Goal: Task Accomplishment & Management: Manage account settings

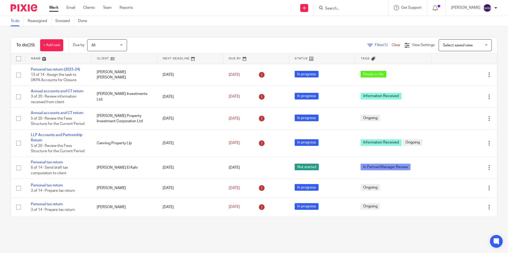
scroll to position [239, 0]
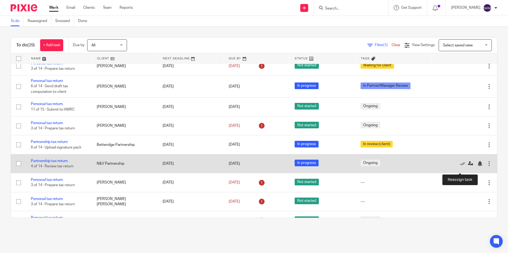
click at [468, 167] on icon at bounding box center [470, 163] width 5 height 5
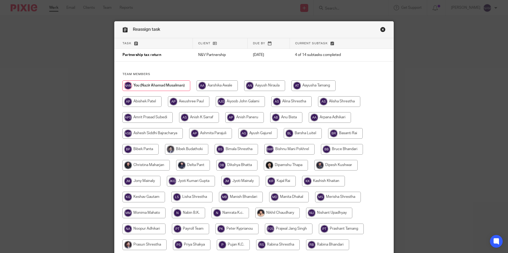
click at [141, 169] on input "radio" at bounding box center [145, 165] width 47 height 11
radio input "true"
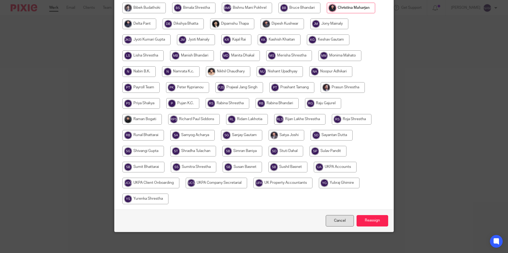
scroll to position [142, 0]
click at [368, 219] on input "Reassign" at bounding box center [373, 220] width 32 height 11
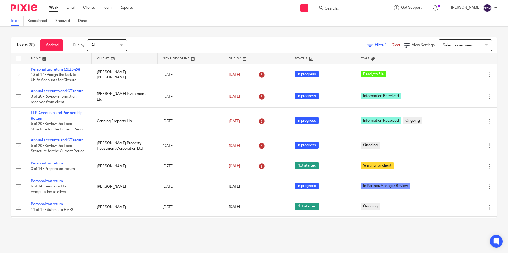
click at [329, 7] on input "Search" at bounding box center [348, 8] width 48 height 5
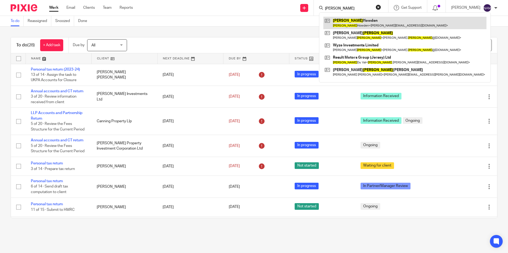
type input "tracey"
click at [329, 25] on link at bounding box center [404, 23] width 163 height 12
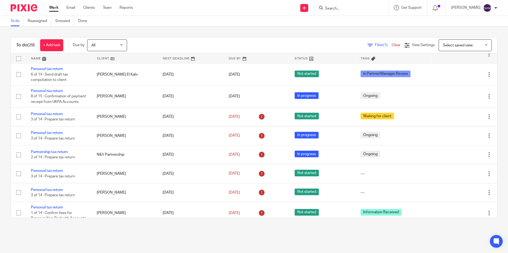
scroll to position [207, 0]
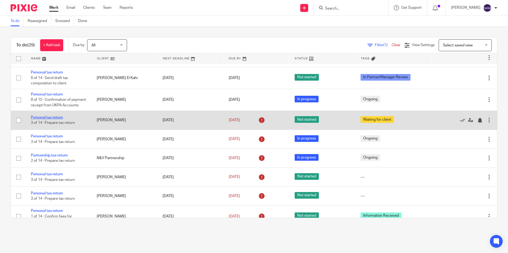
click at [51, 120] on link "Personal tax return" at bounding box center [47, 118] width 32 height 4
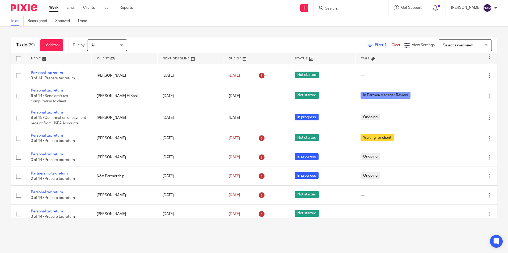
scroll to position [180, 0]
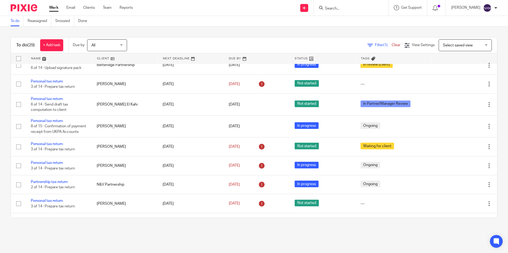
click at [23, 10] on img at bounding box center [24, 7] width 27 height 7
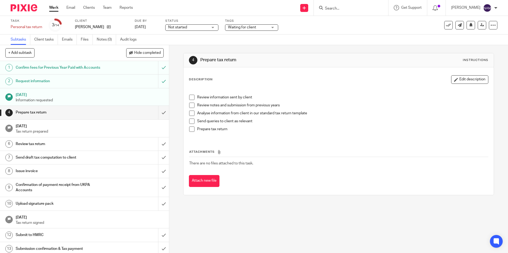
click at [189, 98] on span at bounding box center [191, 97] width 5 height 5
click at [189, 104] on span at bounding box center [191, 105] width 5 height 5
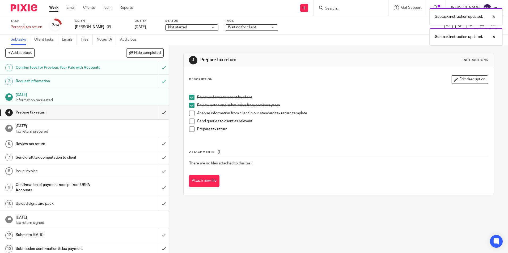
click at [191, 115] on span at bounding box center [191, 113] width 5 height 5
click at [191, 122] on span at bounding box center [191, 121] width 5 height 5
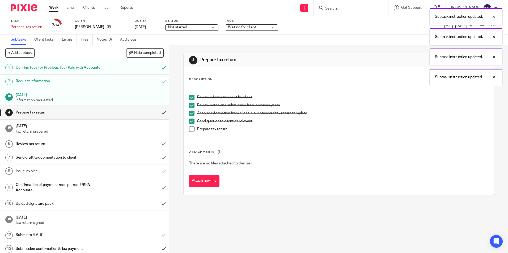
click at [191, 130] on span at bounding box center [191, 129] width 5 height 5
click at [160, 116] on input "submit" at bounding box center [84, 112] width 169 height 13
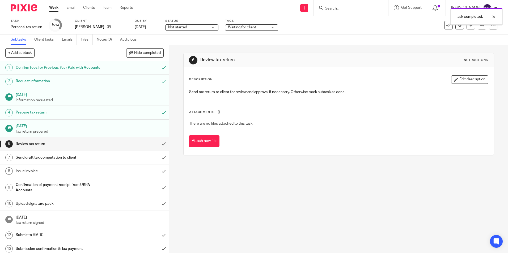
click at [200, 28] on span "Not started" at bounding box center [188, 28] width 40 height 6
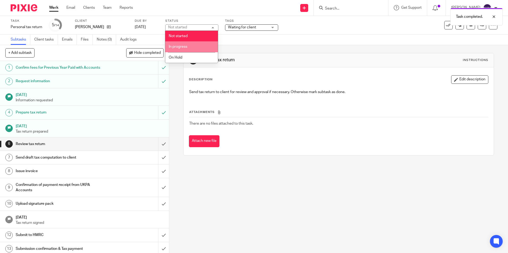
click at [195, 45] on li "In progress" at bounding box center [191, 46] width 53 height 11
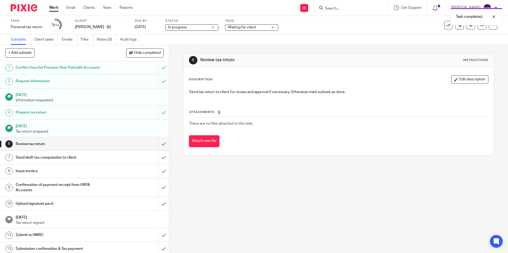
click at [241, 28] on span "Waiting for client" at bounding box center [242, 28] width 28 height 4
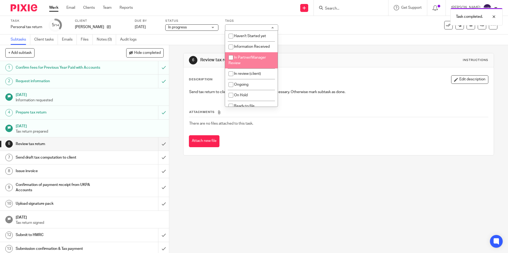
click at [245, 64] on li "In Partner/Manager Review" at bounding box center [251, 60] width 53 height 16
checkbox input "true"
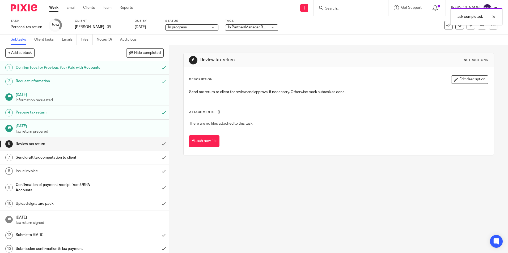
drag, startPoint x: 292, startPoint y: 47, endPoint x: 290, endPoint y: 45, distance: 3.0
click at [293, 47] on div "6 Review tax return Instructions Description Edit description Send tax return t…" at bounding box center [338, 104] width 310 height 118
click at [480, 27] on icon at bounding box center [482, 25] width 4 height 4
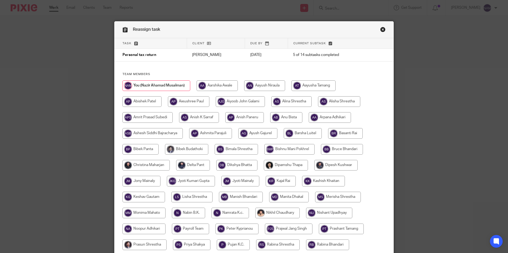
scroll to position [27, 0]
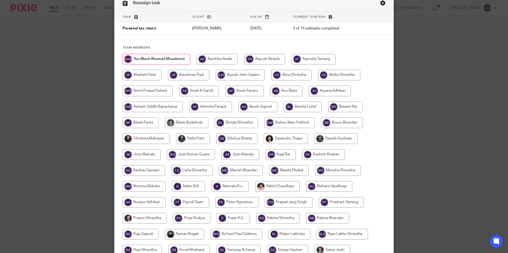
click at [342, 77] on input "radio" at bounding box center [339, 75] width 42 height 11
radio input "true"
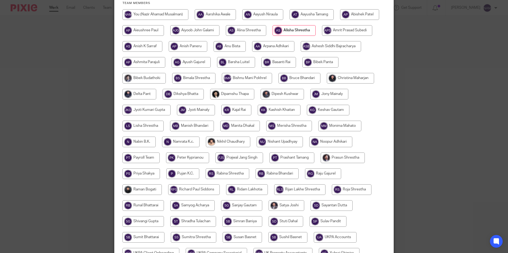
scroll to position [142, 0]
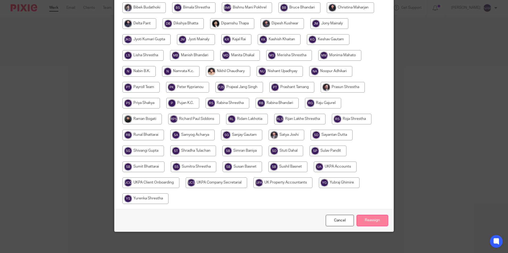
click at [375, 218] on input "Reassign" at bounding box center [373, 220] width 32 height 11
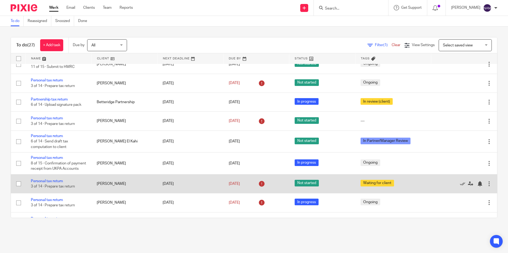
scroll to position [133, 0]
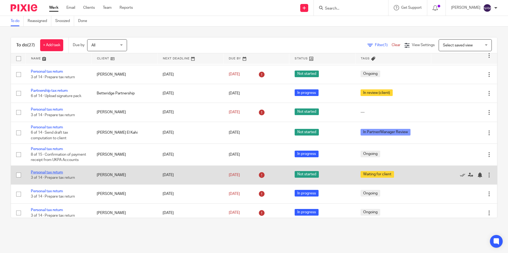
click at [48, 175] on link "Personal tax return" at bounding box center [47, 173] width 32 height 4
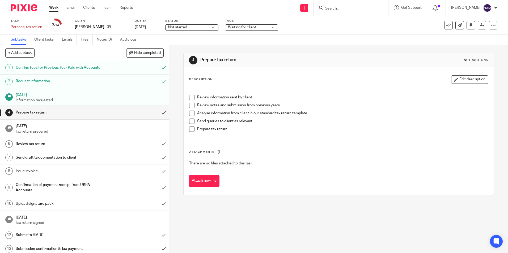
click at [192, 98] on span at bounding box center [191, 97] width 5 height 5
click at [190, 107] on span at bounding box center [191, 105] width 5 height 5
click at [189, 112] on span at bounding box center [191, 113] width 5 height 5
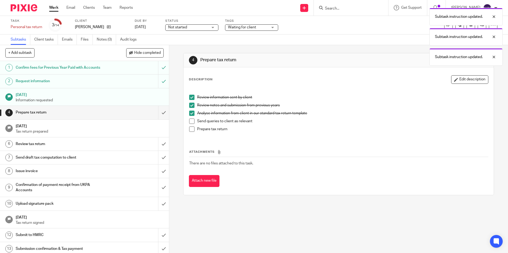
click at [192, 124] on span at bounding box center [191, 121] width 5 height 5
click at [189, 129] on span at bounding box center [191, 129] width 5 height 5
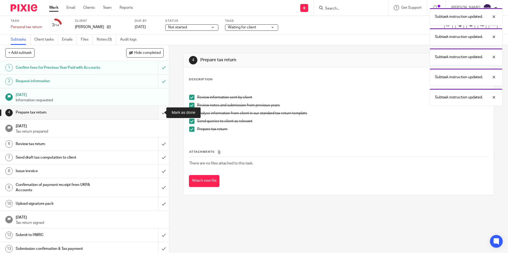
click at [160, 115] on input "submit" at bounding box center [84, 112] width 169 height 13
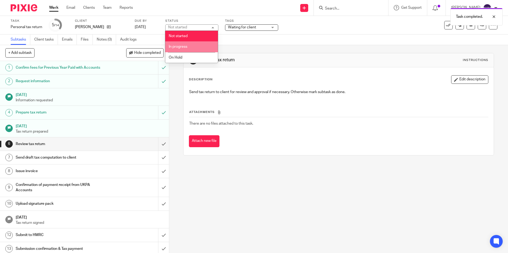
click at [191, 45] on li "In progress" at bounding box center [191, 46] width 53 height 11
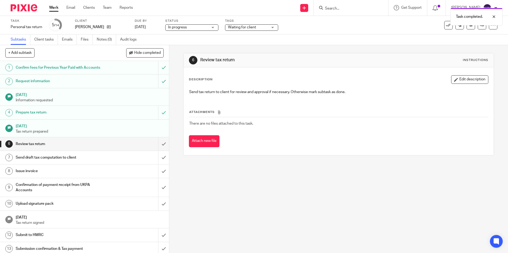
click at [234, 28] on span "Waiting for client" at bounding box center [242, 28] width 28 height 4
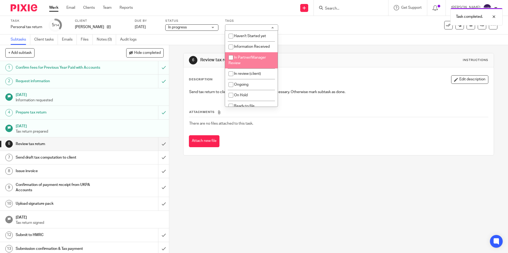
click at [240, 63] on span "In Partner/Manager Review" at bounding box center [246, 60] width 37 height 9
checkbox input "true"
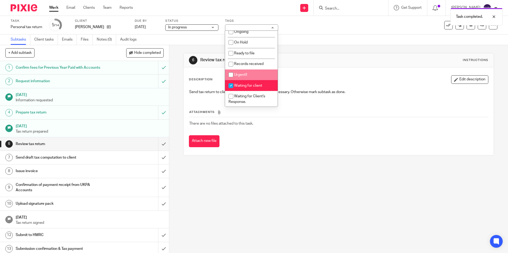
scroll to position [53, 0]
click at [257, 83] on li "Waiting for client" at bounding box center [251, 85] width 53 height 11
checkbox input "false"
click at [303, 49] on div "6 Review tax return Instructions Description Edit description Send tax return t…" at bounding box center [338, 104] width 310 height 118
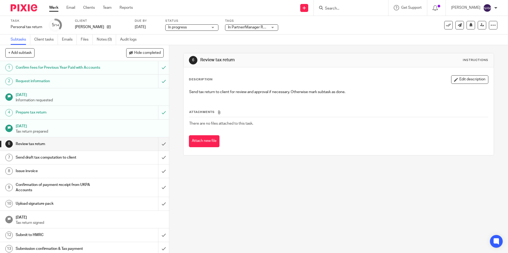
click at [15, 8] on img at bounding box center [24, 7] width 27 height 7
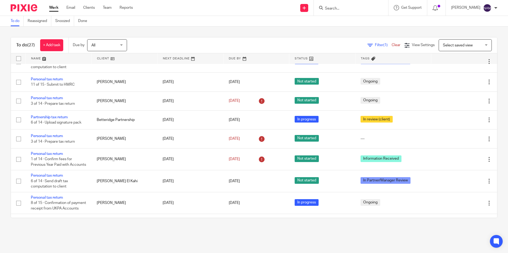
scroll to position [186, 0]
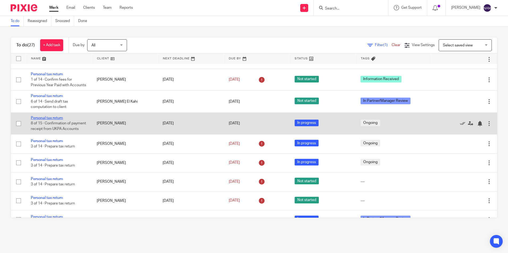
click at [53, 120] on link "Personal tax return" at bounding box center [47, 118] width 32 height 4
click at [49, 120] on link "Personal tax return" at bounding box center [47, 118] width 32 height 4
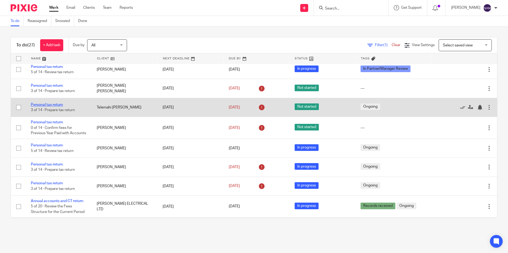
scroll to position [345, 0]
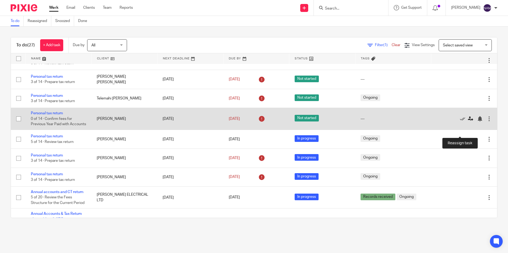
click at [468, 122] on icon at bounding box center [470, 118] width 5 height 5
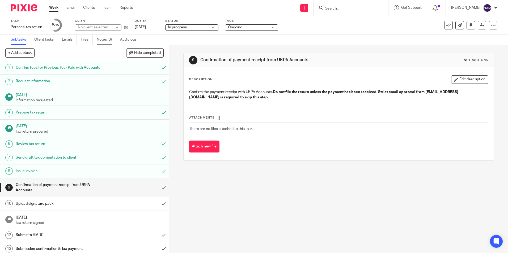
click at [109, 42] on link "Notes (3)" at bounding box center [106, 40] width 19 height 10
click at [154, 187] on input "submit" at bounding box center [84, 188] width 169 height 19
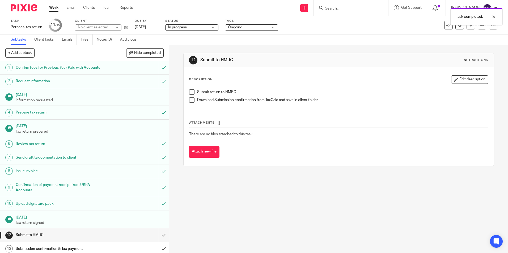
click at [141, 188] on div "Confirmation of payment receipt from UKPA Accounts" at bounding box center [84, 188] width 137 height 14
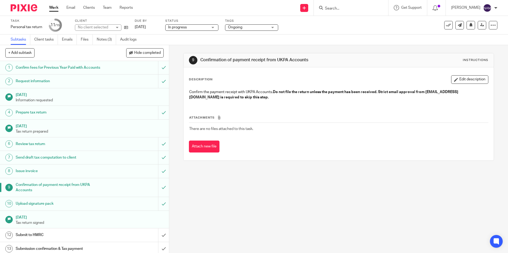
click at [142, 204] on div "Upload signature pack" at bounding box center [84, 204] width 137 height 8
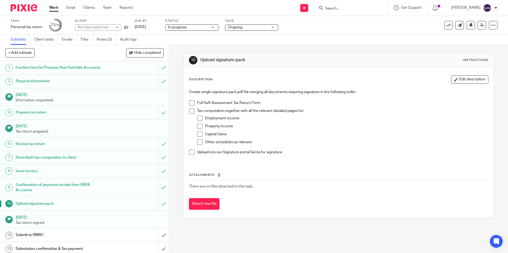
click at [190, 104] on span at bounding box center [191, 102] width 5 height 5
click at [191, 110] on span at bounding box center [191, 110] width 5 height 5
click at [197, 118] on span at bounding box center [199, 118] width 5 height 5
click at [200, 125] on span at bounding box center [199, 126] width 5 height 5
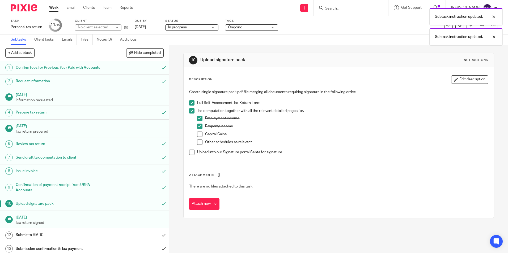
click at [201, 133] on li "Capital Gains" at bounding box center [342, 136] width 291 height 8
click at [199, 136] on span at bounding box center [199, 134] width 5 height 5
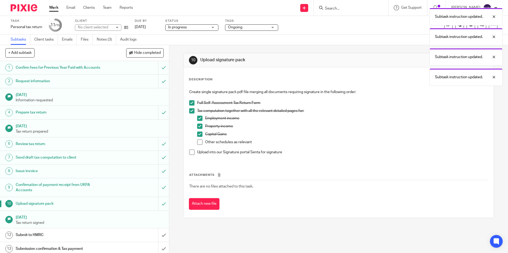
click at [201, 140] on span at bounding box center [199, 142] width 5 height 5
click at [189, 151] on span at bounding box center [191, 152] width 5 height 5
click at [134, 218] on h1 "[DATE]" at bounding box center [90, 217] width 148 height 7
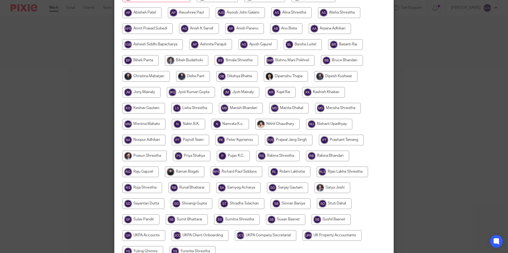
scroll to position [80, 0]
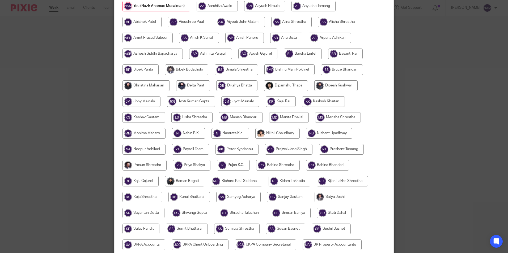
click at [141, 122] on input "radio" at bounding box center [143, 117] width 43 height 11
radio input "true"
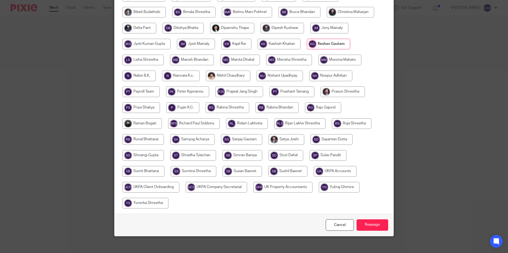
scroll to position [142, 0]
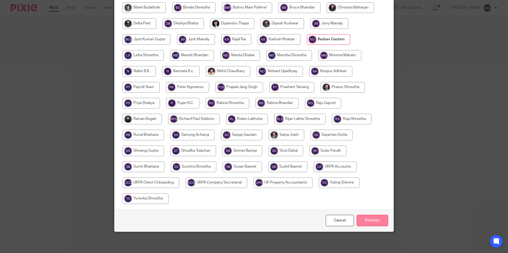
click at [374, 219] on input "Reassign" at bounding box center [373, 220] width 32 height 11
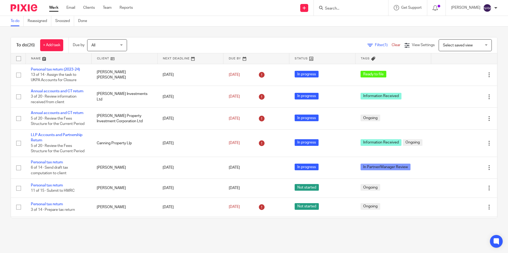
click at [326, 4] on div at bounding box center [351, 8] width 74 height 16
click at [328, 8] on input "Search" at bounding box center [348, 8] width 48 height 5
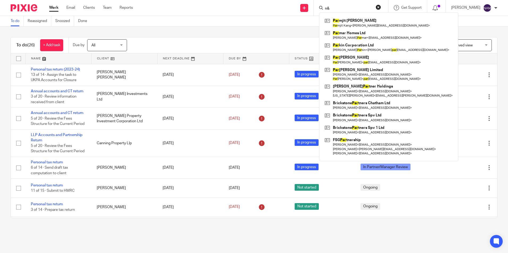
type input "n"
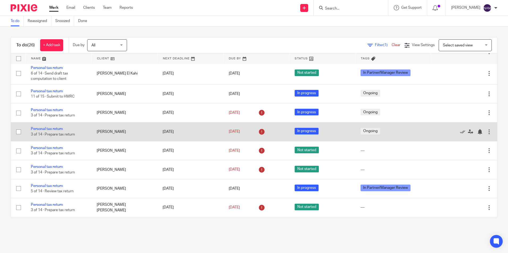
scroll to position [266, 0]
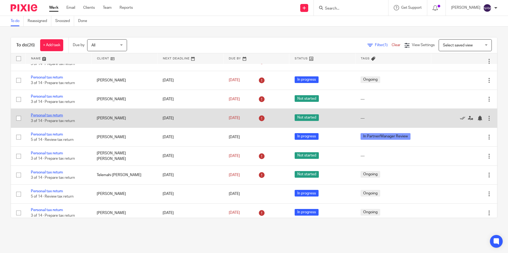
click at [53, 117] on link "Personal tax return" at bounding box center [47, 116] width 32 height 4
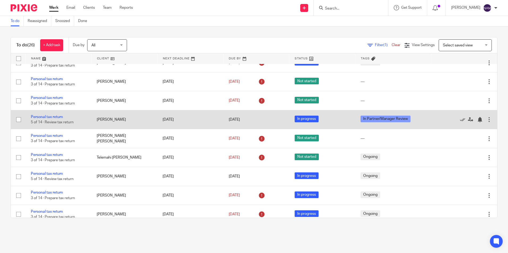
scroll to position [292, 0]
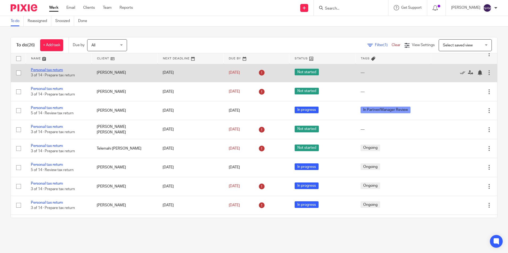
click at [46, 72] on link "Personal tax return" at bounding box center [47, 70] width 32 height 4
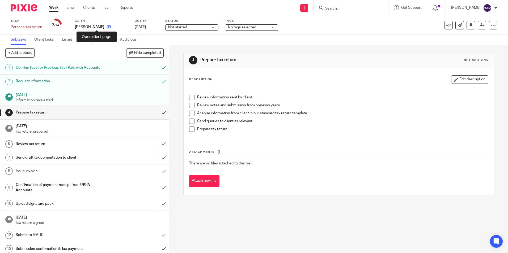
click at [107, 27] on icon at bounding box center [109, 27] width 4 height 4
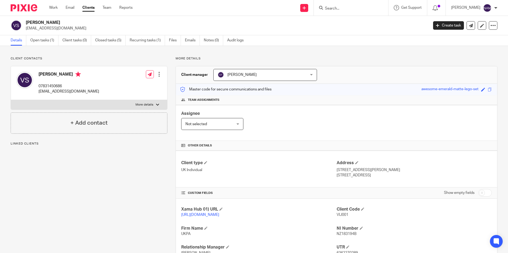
click at [27, 12] on div at bounding box center [22, 8] width 44 height 16
click at [28, 12] on div at bounding box center [22, 8] width 44 height 16
click at [29, 10] on img at bounding box center [24, 7] width 27 height 7
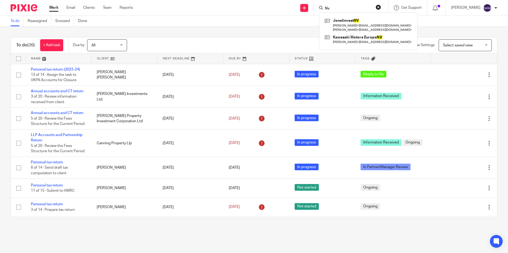
type input "N"
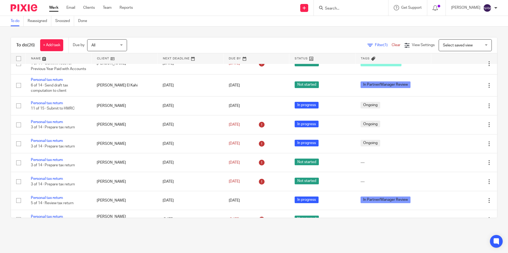
scroll to position [213, 0]
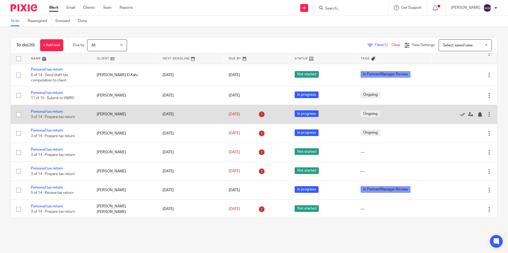
drag, startPoint x: 54, startPoint y: 174, endPoint x: 60, endPoint y: 126, distance: 47.6
click at [54, 171] on link "Personal tax return" at bounding box center [47, 169] width 32 height 4
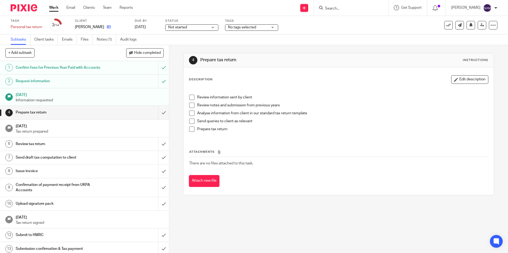
click at [104, 28] on link at bounding box center [107, 26] width 7 height 5
click at [111, 27] on icon at bounding box center [109, 27] width 4 height 4
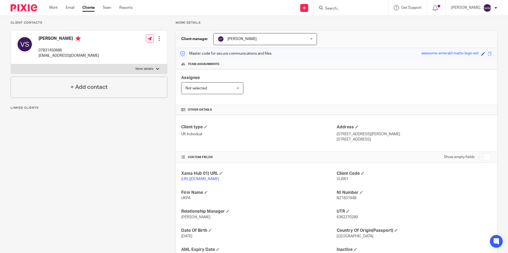
scroll to position [53, 0]
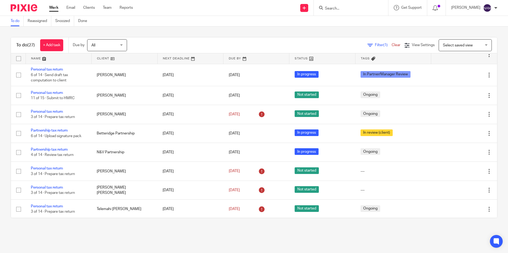
scroll to position [266, 0]
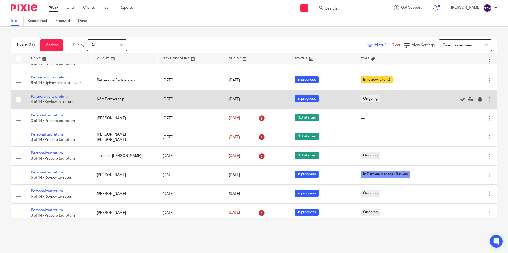
click at [54, 99] on link "Partnership tax return" at bounding box center [49, 97] width 37 height 4
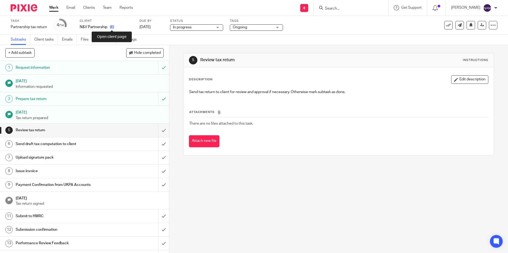
click at [112, 28] on icon at bounding box center [112, 27] width 4 height 4
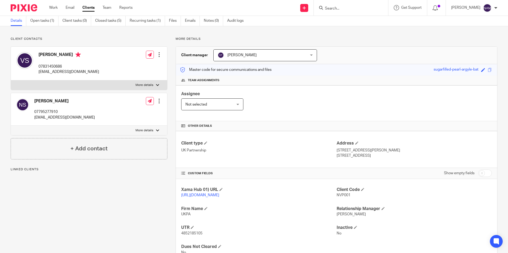
scroll to position [46, 0]
